Goal: Find specific page/section: Find specific page/section

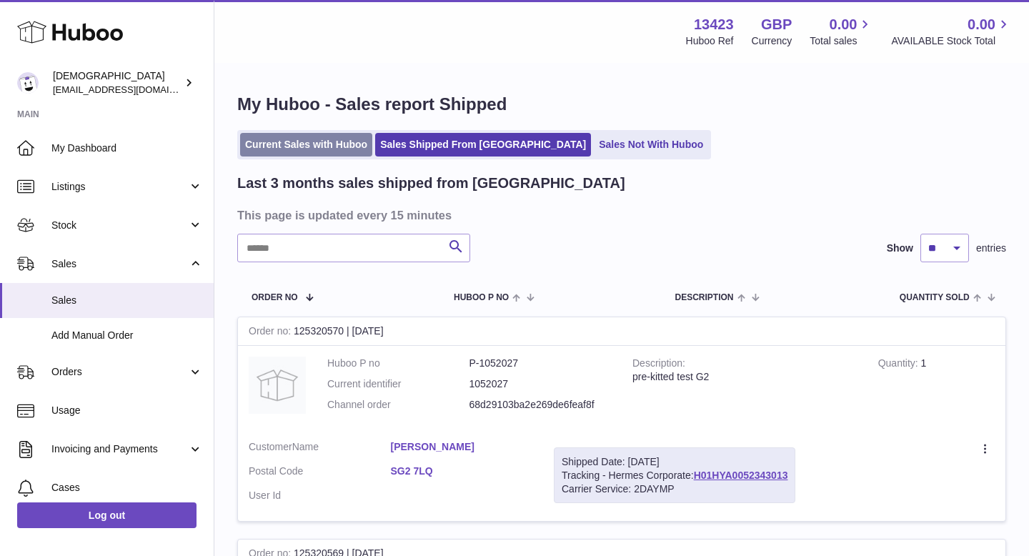
click at [306, 151] on link "Current Sales with Huboo" at bounding box center [306, 145] width 132 height 24
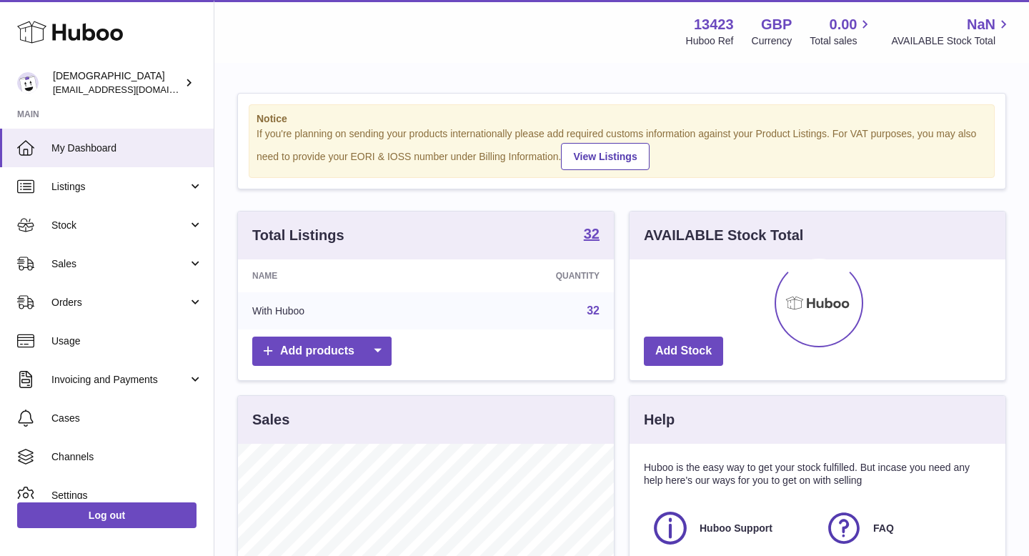
scroll to position [223, 376]
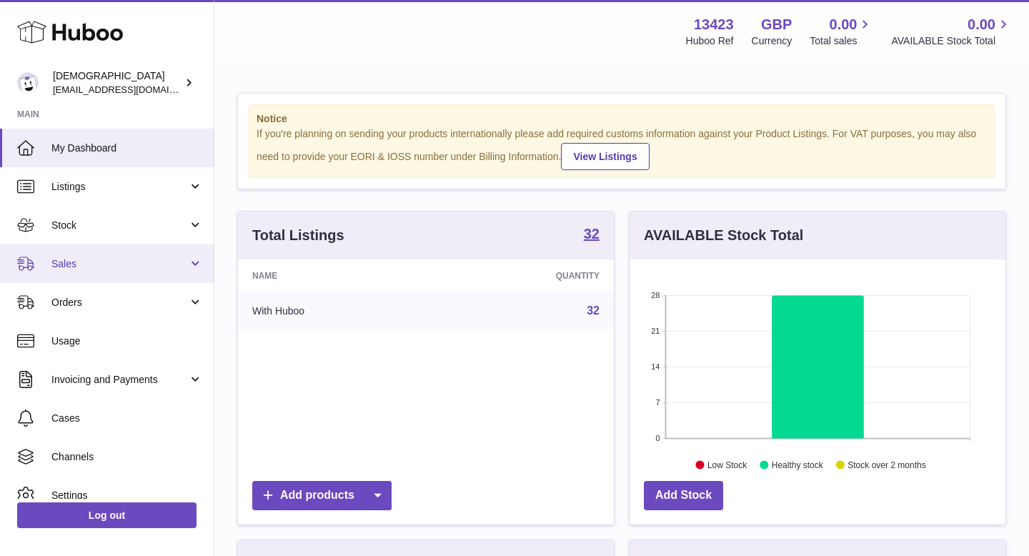
click at [114, 259] on span "Sales" at bounding box center [119, 264] width 136 height 14
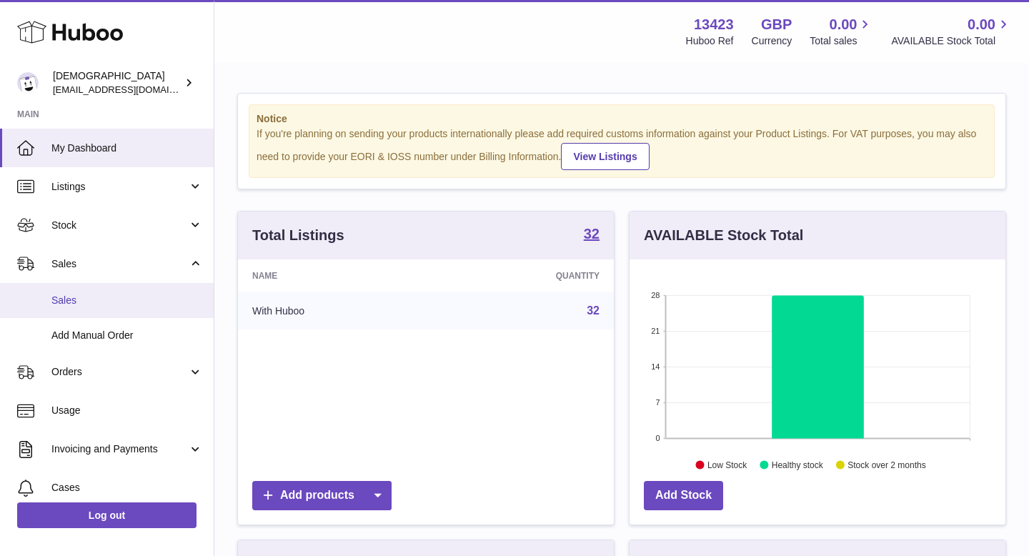
click at [136, 304] on span "Sales" at bounding box center [127, 301] width 152 height 14
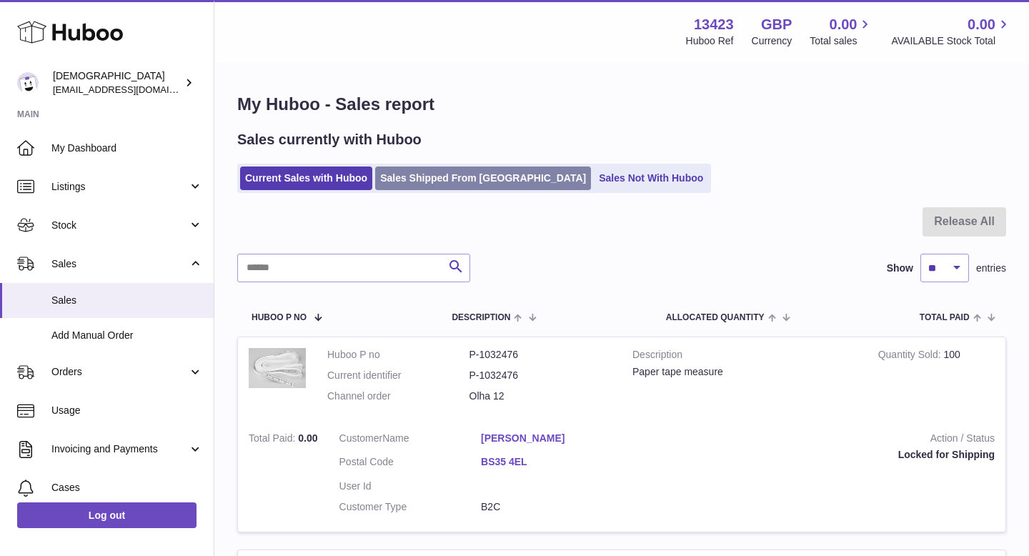
click at [450, 179] on link "Sales Shipped From [GEOGRAPHIC_DATA]" at bounding box center [483, 179] width 216 height 24
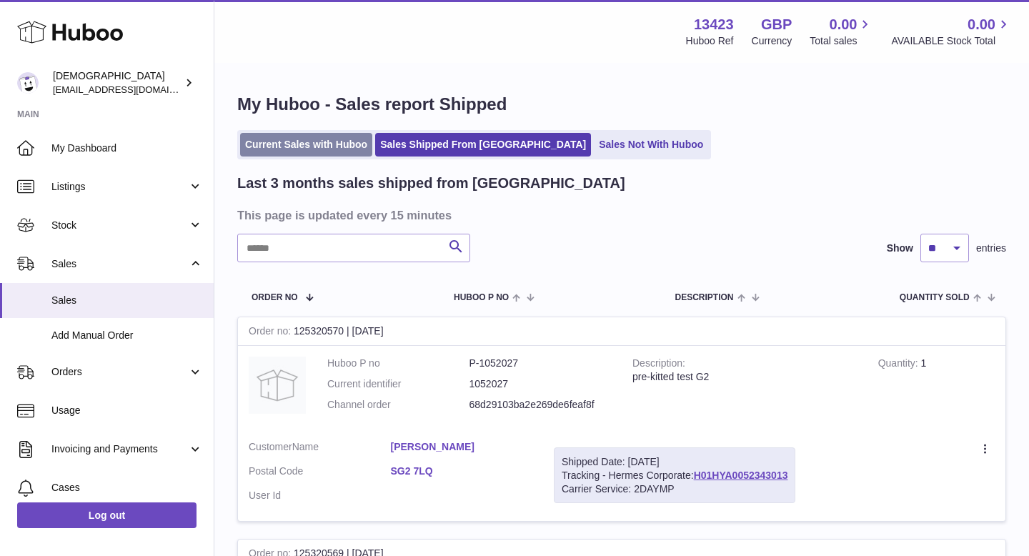
click at [332, 139] on link "Current Sales with Huboo" at bounding box center [306, 145] width 132 height 24
